Goal: Find specific fact: Find specific fact

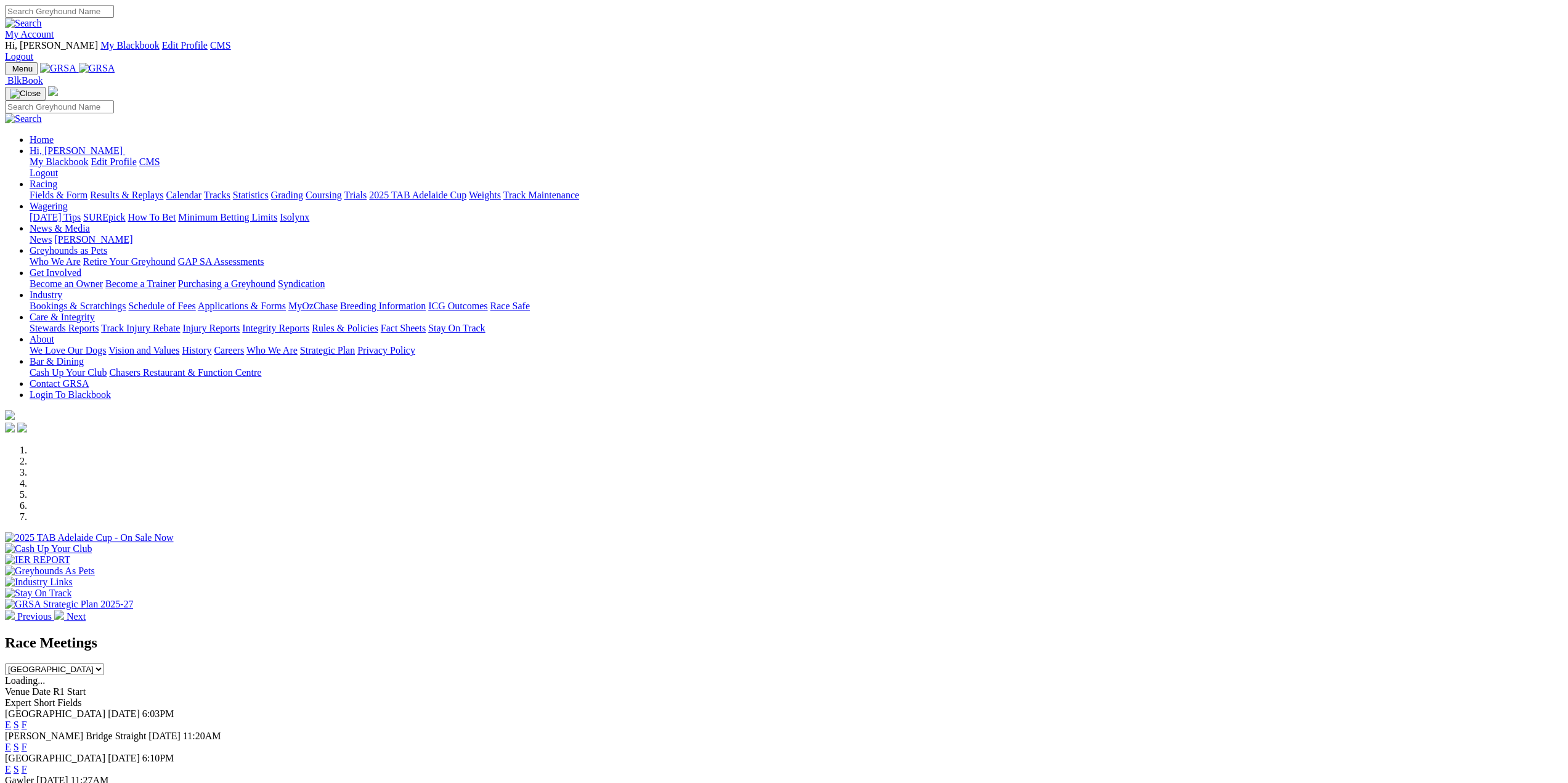
click at [115, 63] on img at bounding box center [97, 68] width 36 height 11
click at [114, 13] on input "Search" at bounding box center [59, 12] width 109 height 13
type input "woodside johnny"
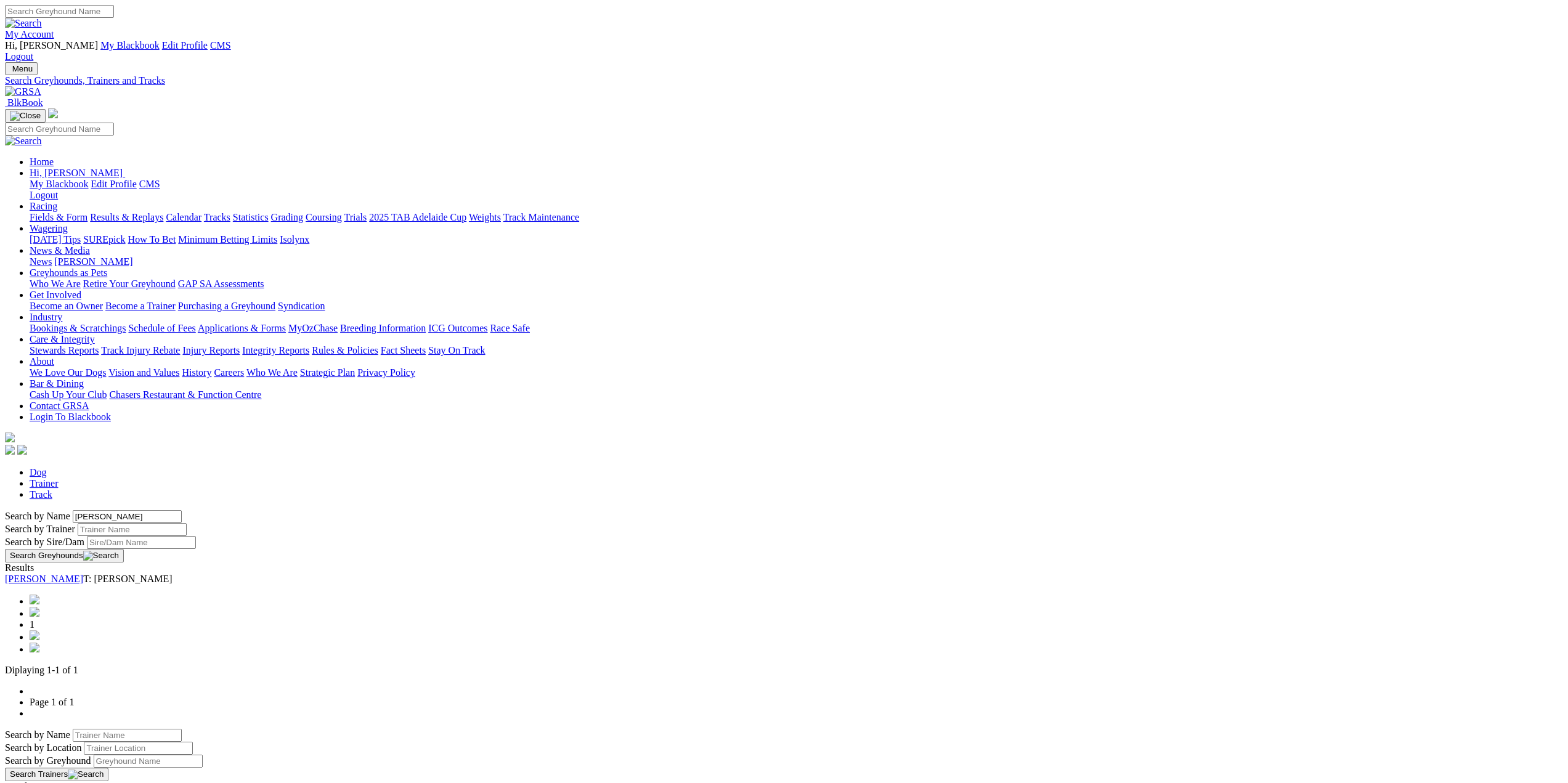
click at [83, 574] on link "[PERSON_NAME]" at bounding box center [44, 579] width 78 height 11
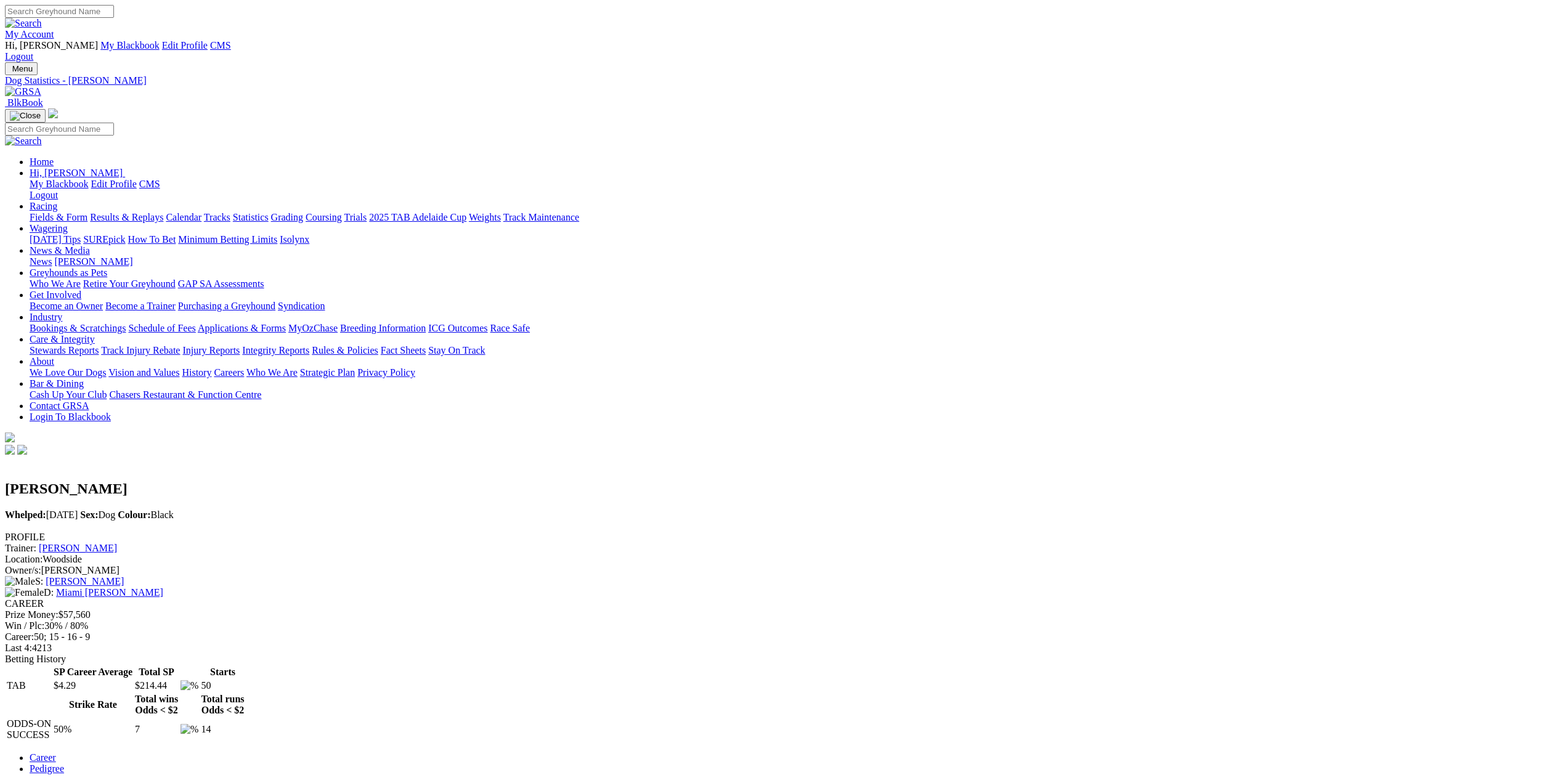
click at [41, 87] on img at bounding box center [23, 92] width 36 height 11
